Goal: Find specific page/section: Find specific page/section

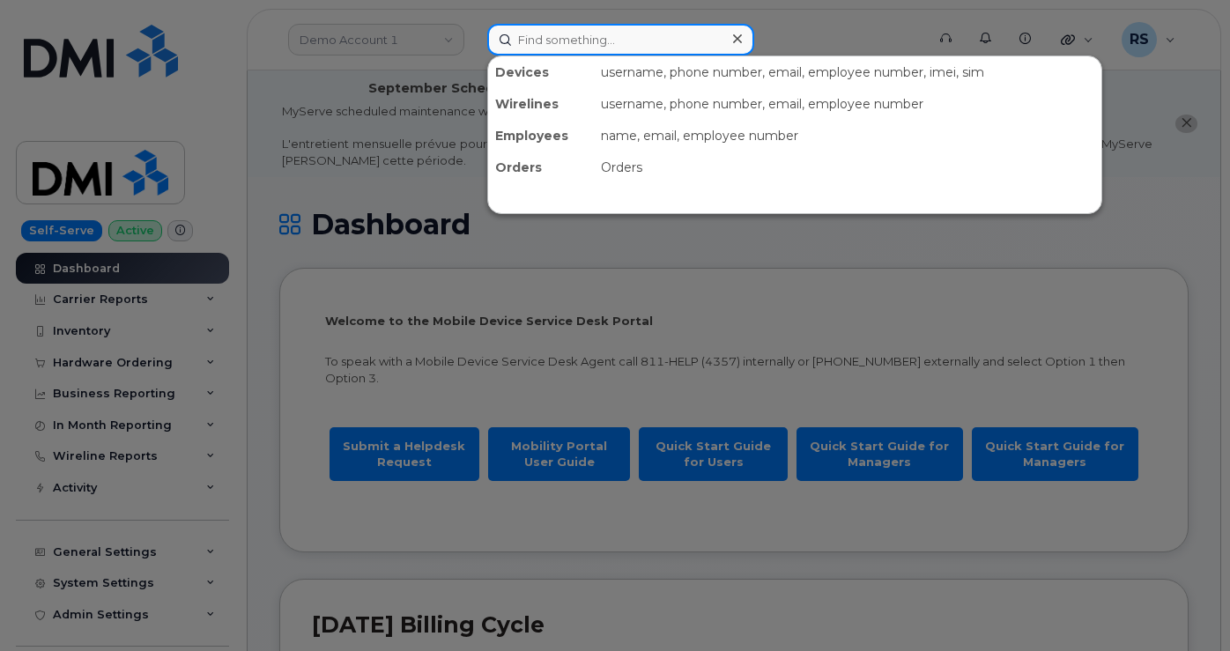
click at [548, 34] on input at bounding box center [620, 40] width 267 height 32
paste input "201240"
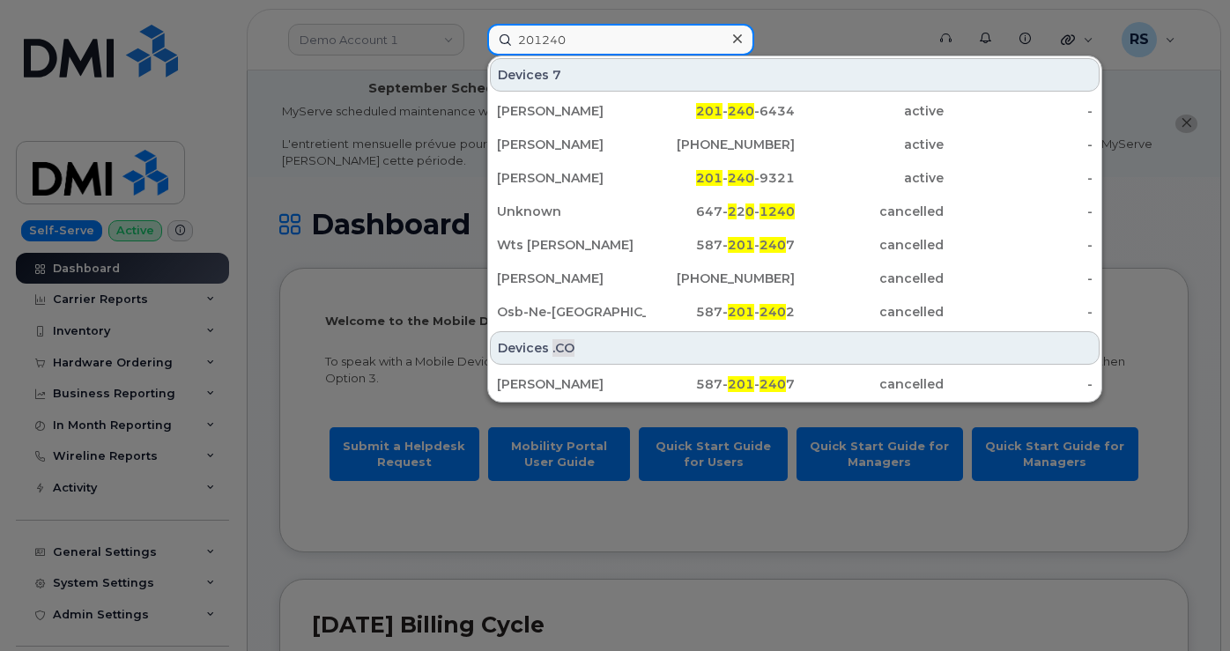
drag, startPoint x: 572, startPoint y: 40, endPoint x: 480, endPoint y: 31, distance: 92.1
click at [480, 31] on div "201240 Devices 7 Nicole Pileggi 201 - 240 -6434 active - David Hildebrandt 587-…" at bounding box center [700, 40] width 455 height 32
paste input "Arielle Curtis"
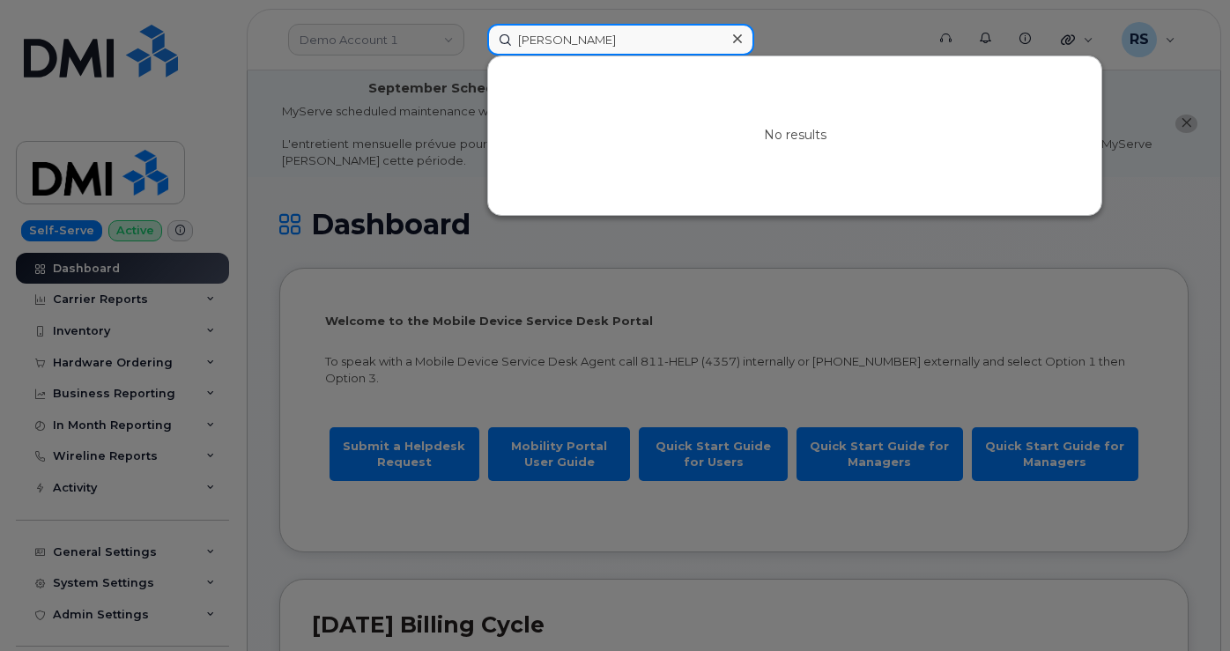
type input "Arielle Curtis"
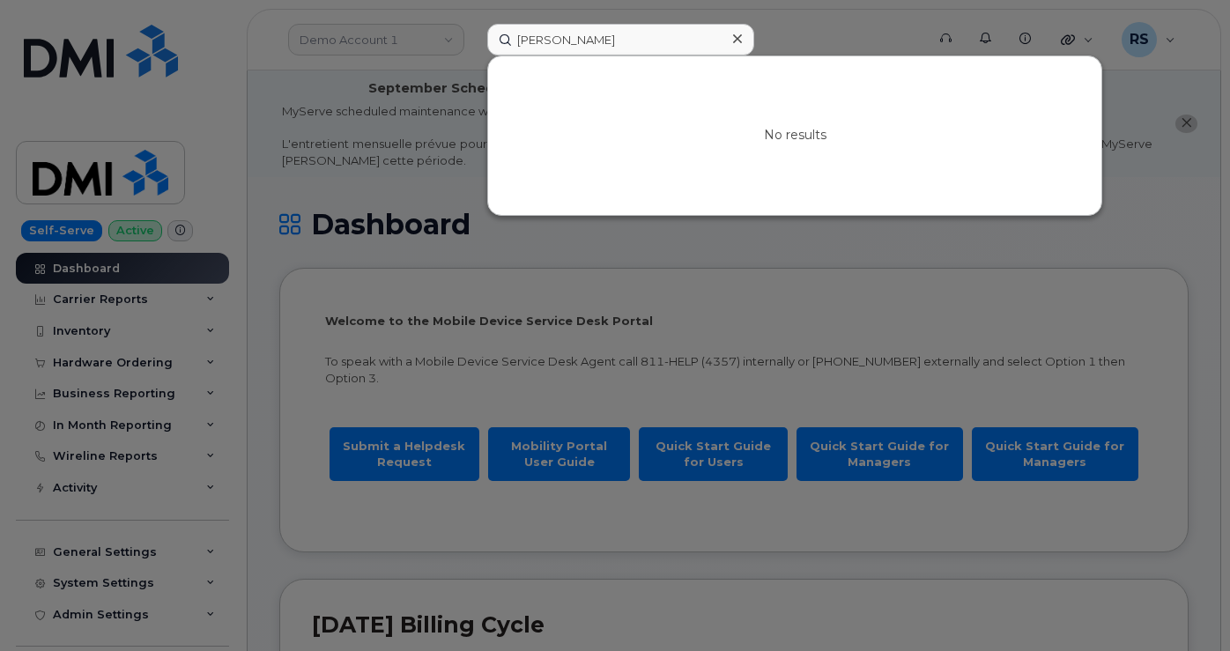
click at [333, 34] on div at bounding box center [615, 325] width 1230 height 651
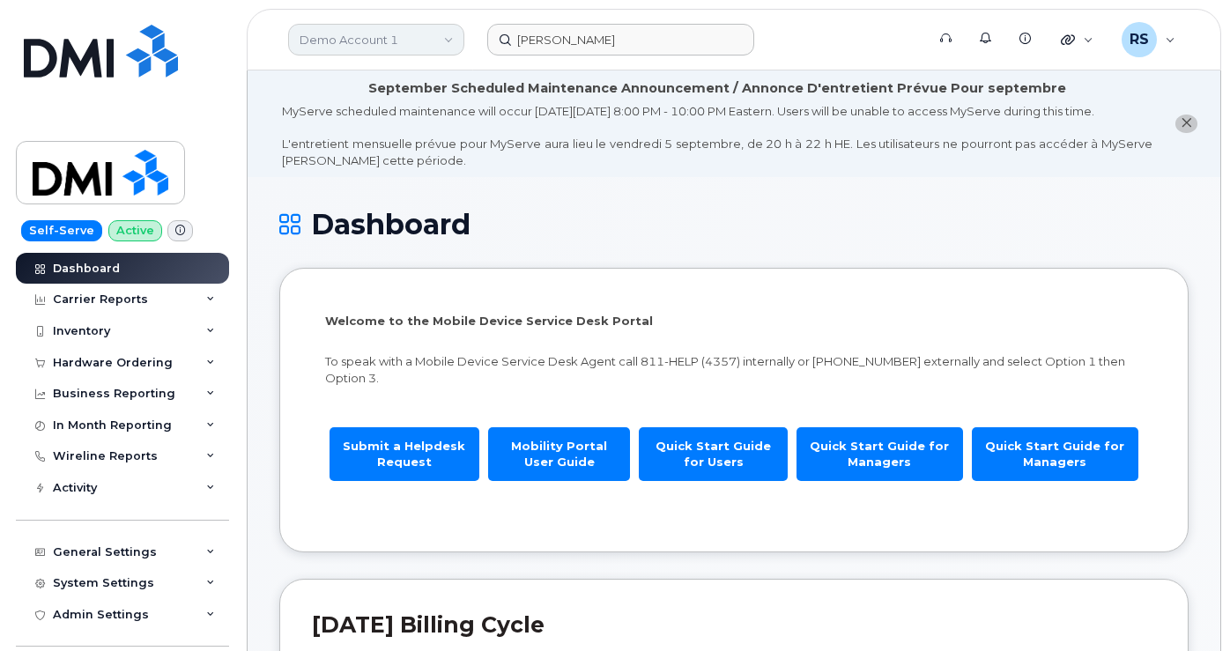
click at [333, 34] on link "Demo Account 1" at bounding box center [376, 40] width 176 height 32
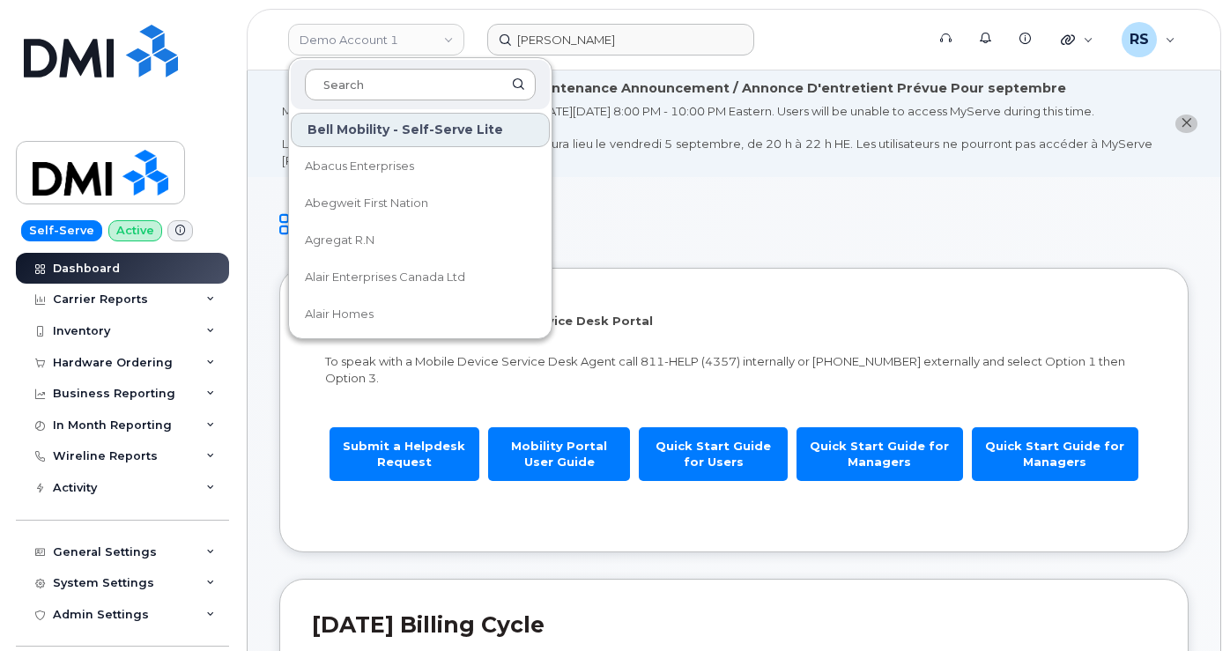
click at [331, 85] on input at bounding box center [420, 85] width 231 height 32
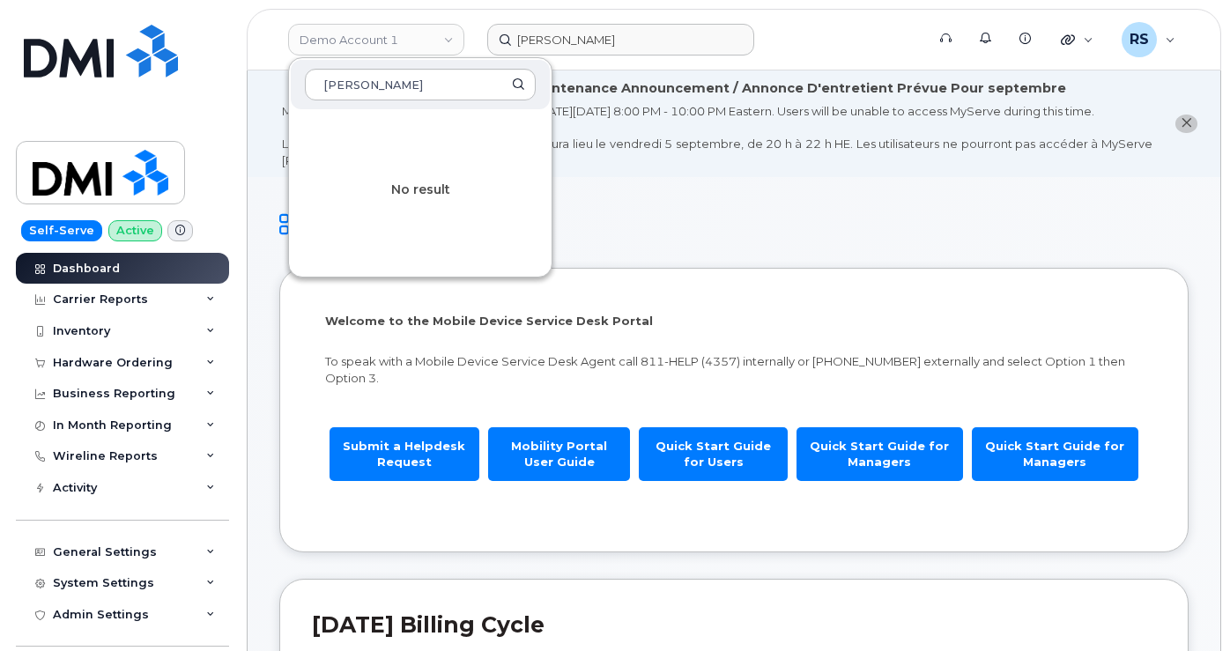
type input "Kaiser"
